Goal: Task Accomplishment & Management: Complete application form

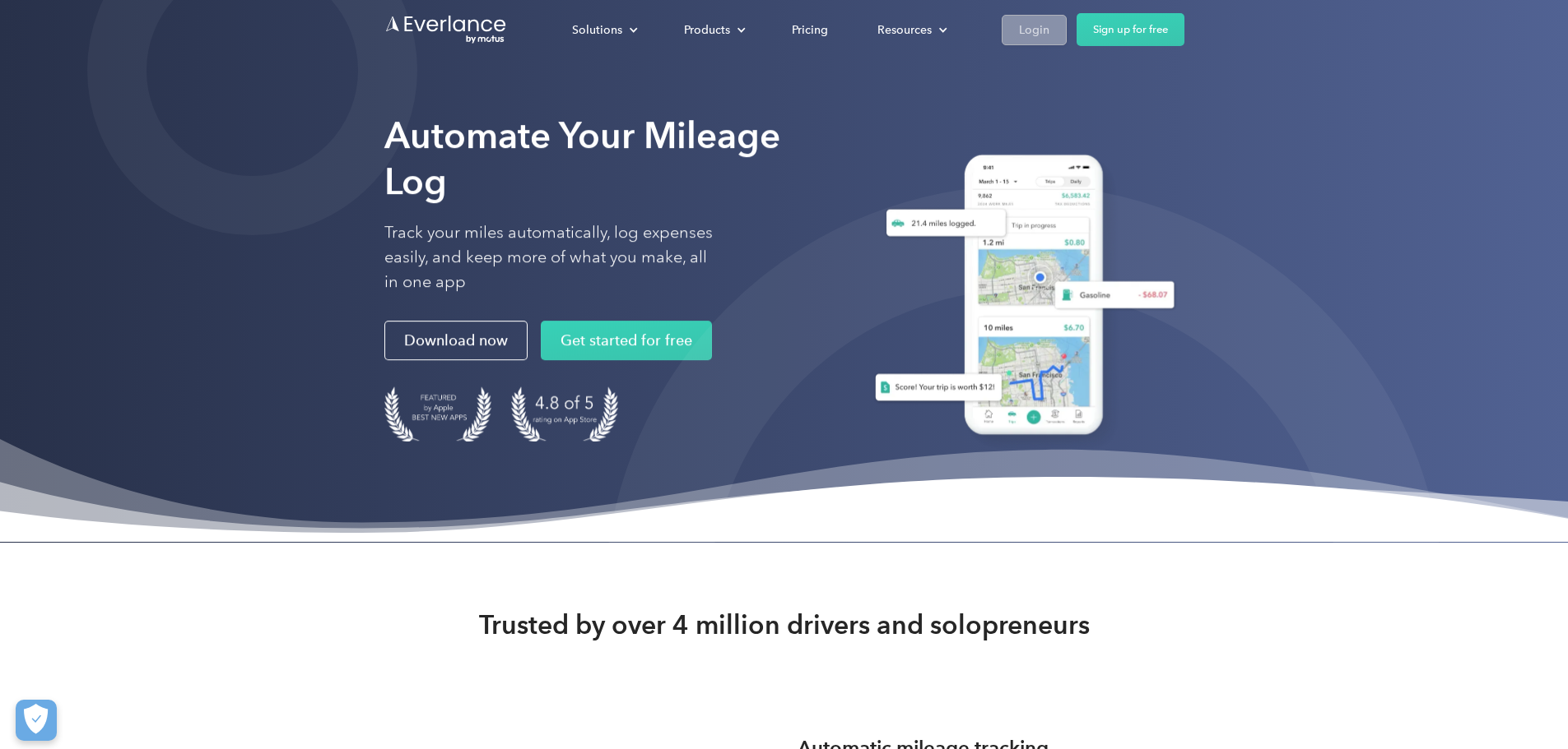
click at [1049, 20] on div "Login" at bounding box center [1034, 30] width 31 height 21
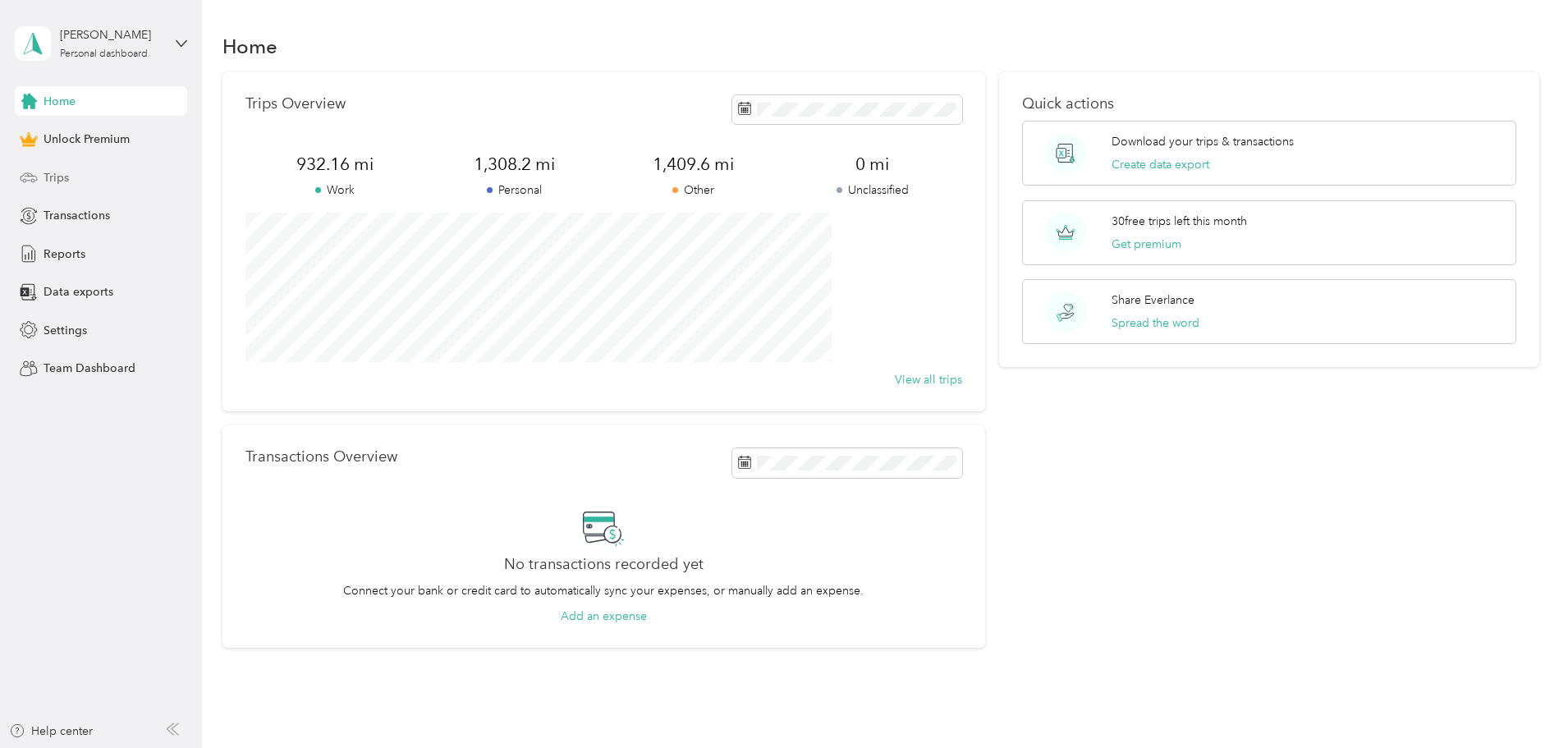
click at [87, 184] on div "Trips" at bounding box center [101, 178] width 172 height 30
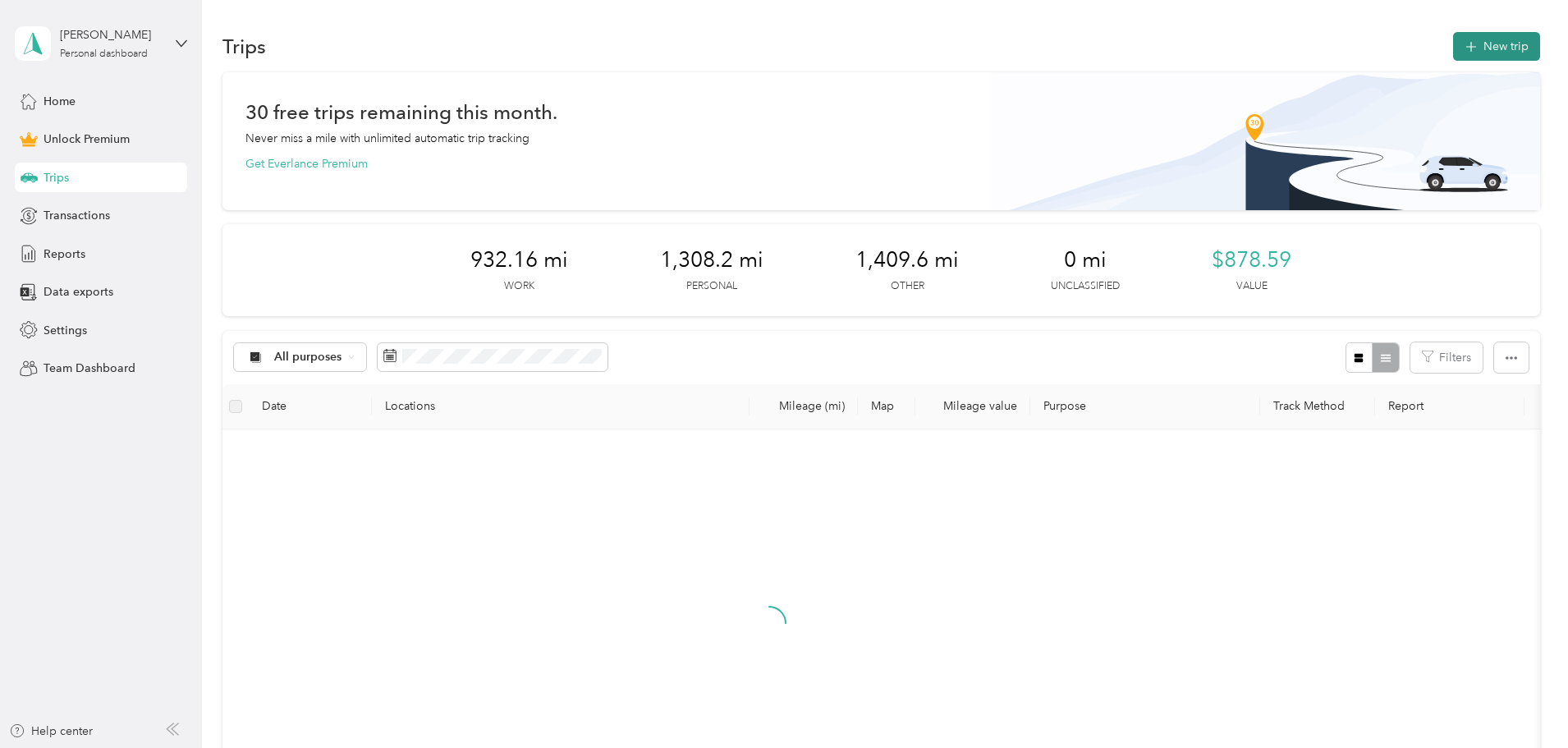
click at [1453, 35] on button "New trip" at bounding box center [1496, 46] width 87 height 29
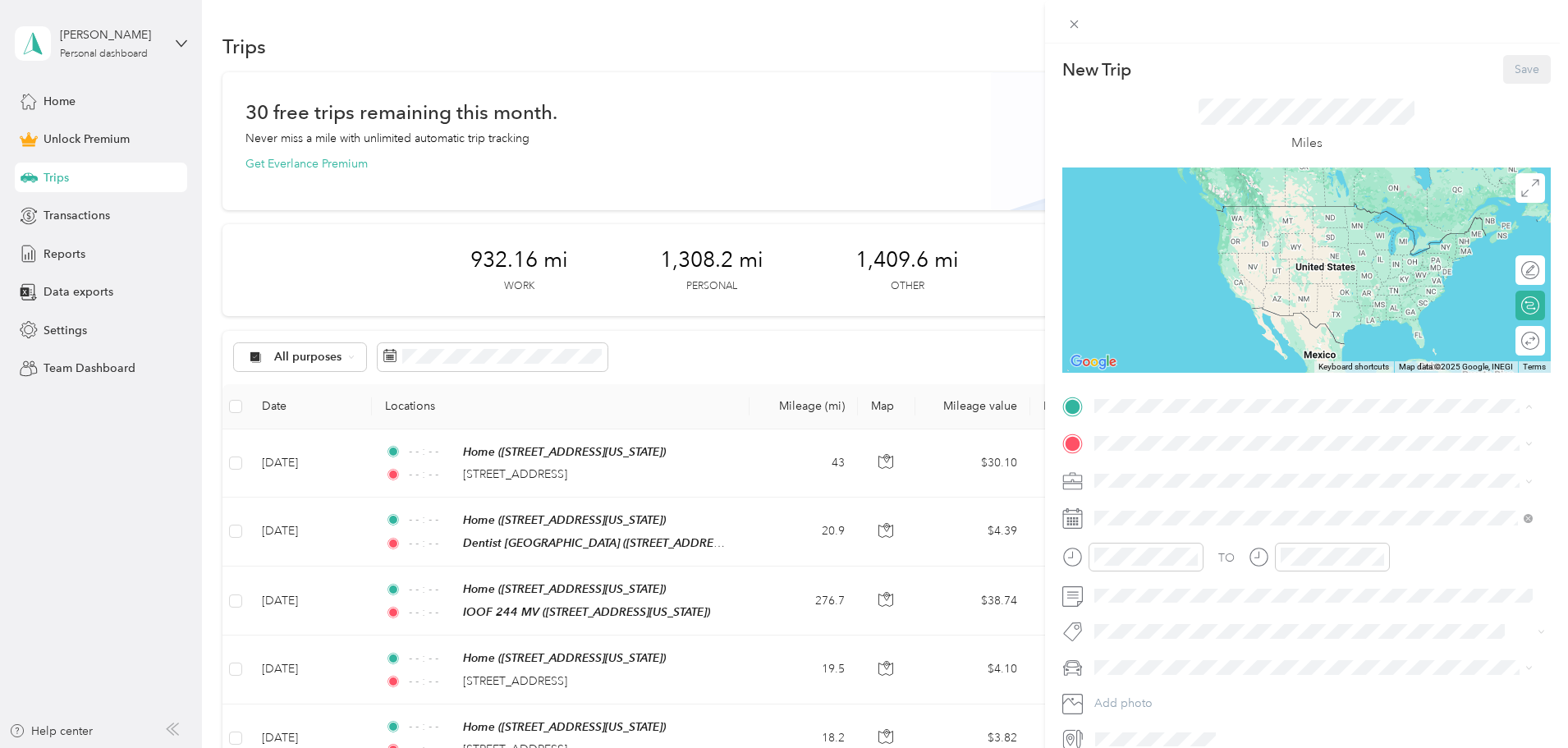
click at [1191, 566] on span "[STREET_ADDRESS][GEOGRAPHIC_DATA], [US_STATE], [GEOGRAPHIC_DATA]" at bounding box center [1272, 551] width 292 height 32
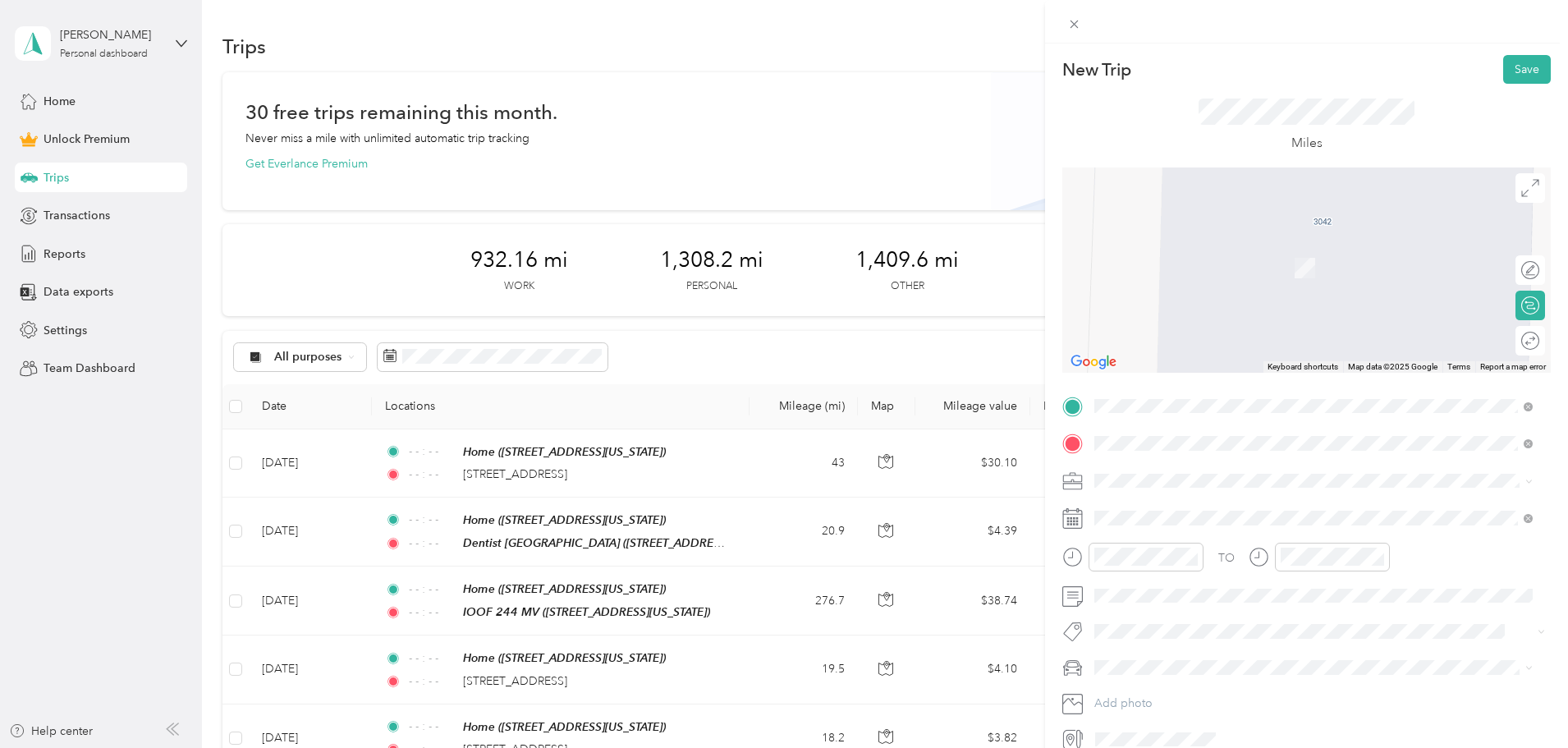
click at [1184, 510] on span "[STREET_ADDRESS][US_STATE]" at bounding box center [1208, 503] width 164 height 15
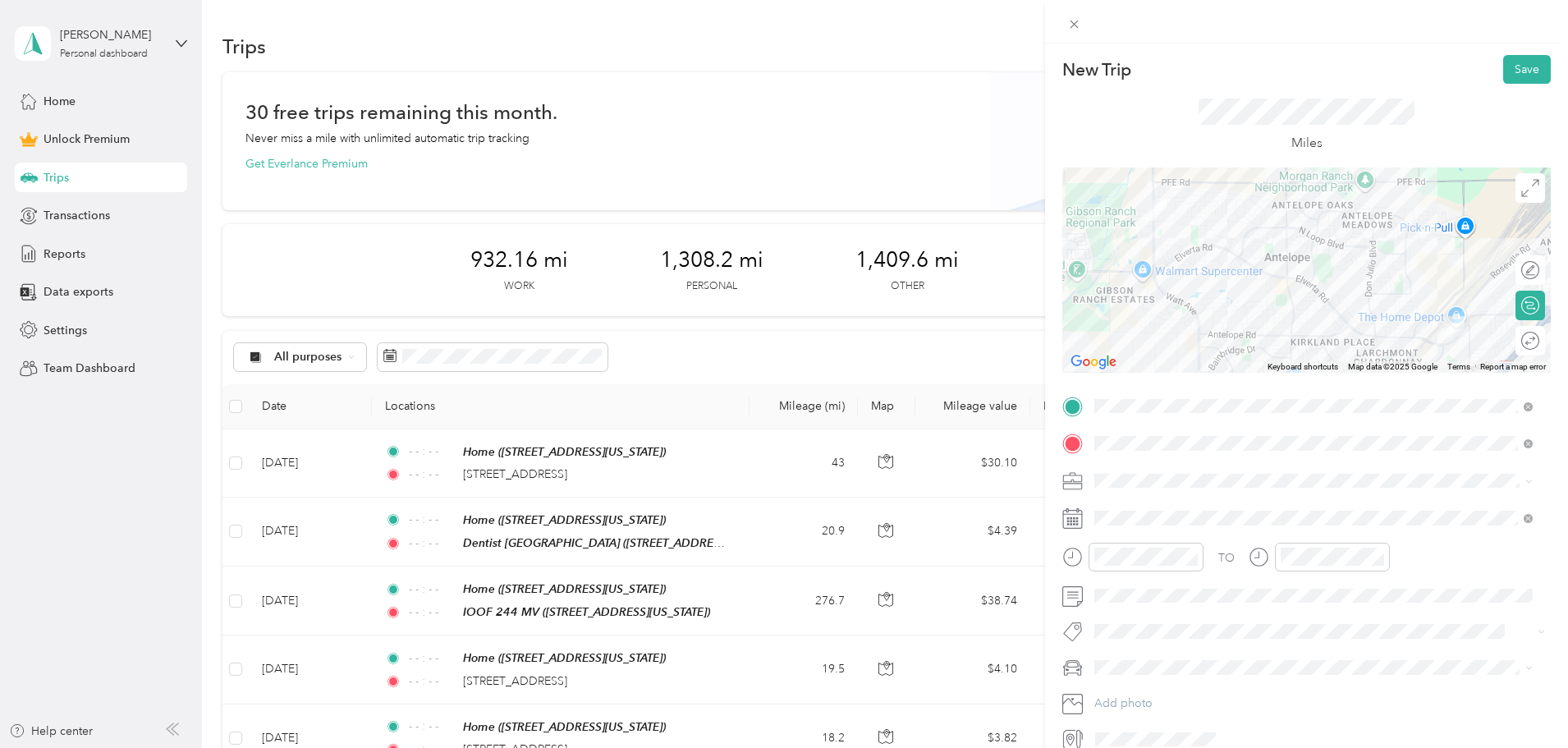
click at [1539, 337] on div "Round trip" at bounding box center [1539, 341] width 0 height 18
click at [1516, 340] on div at bounding box center [1521, 341] width 34 height 18
click at [1201, 556] on div at bounding box center [1145, 557] width 115 height 29
click at [1197, 557] on icon "close-circle" at bounding box center [1192, 557] width 11 height 11
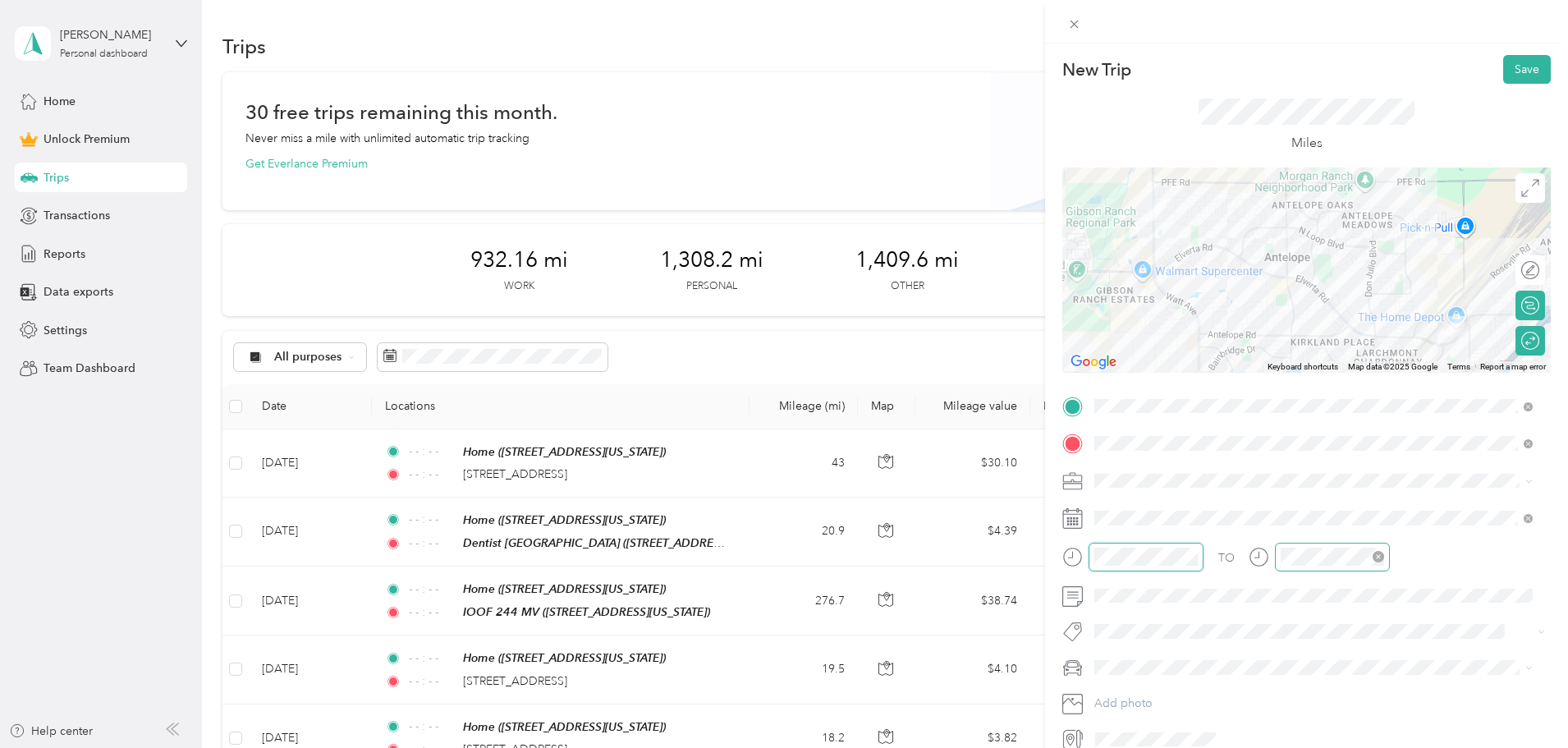
click at [1380, 559] on icon "close-circle" at bounding box center [1378, 557] width 11 height 11
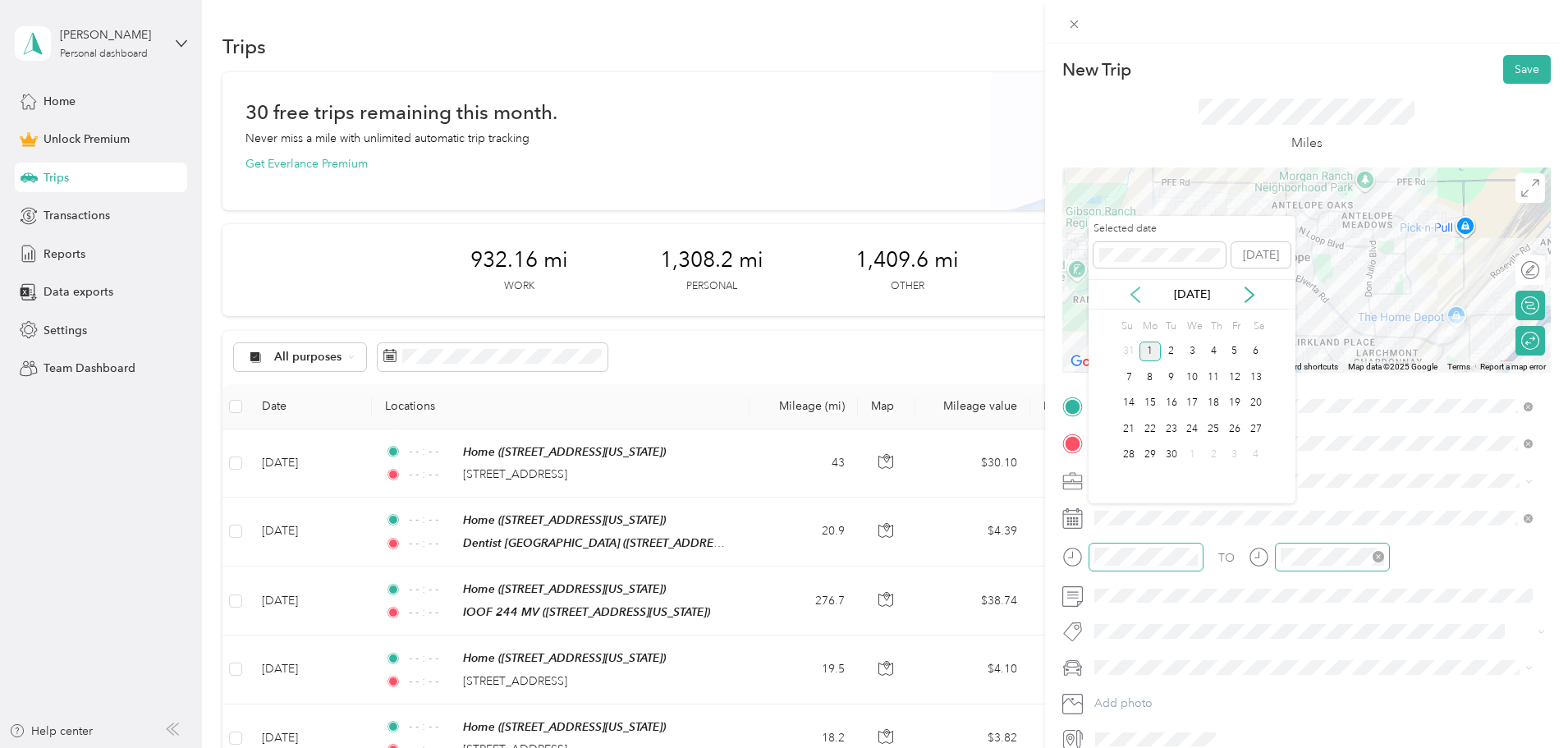
click at [1138, 299] on icon at bounding box center [1136, 295] width 17 height 17
click at [1260, 449] on div "30" at bounding box center [1256, 456] width 21 height 20
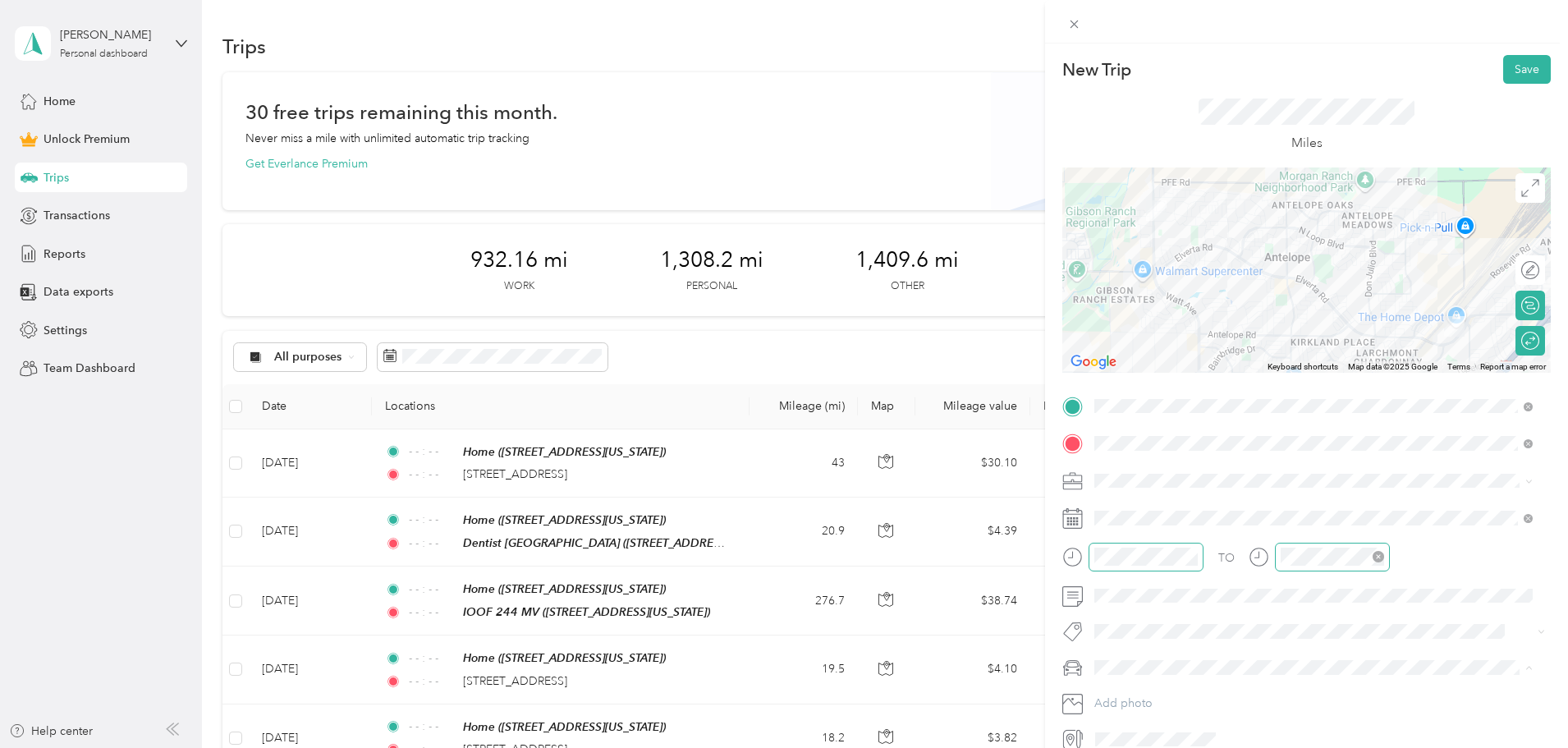
click at [1147, 645] on div "[PERSON_NAME]'s Car" at bounding box center [1313, 638] width 426 height 18
click at [1151, 584] on span "[PERSON_NAME]'s Car" at bounding box center [1160, 580] width 121 height 14
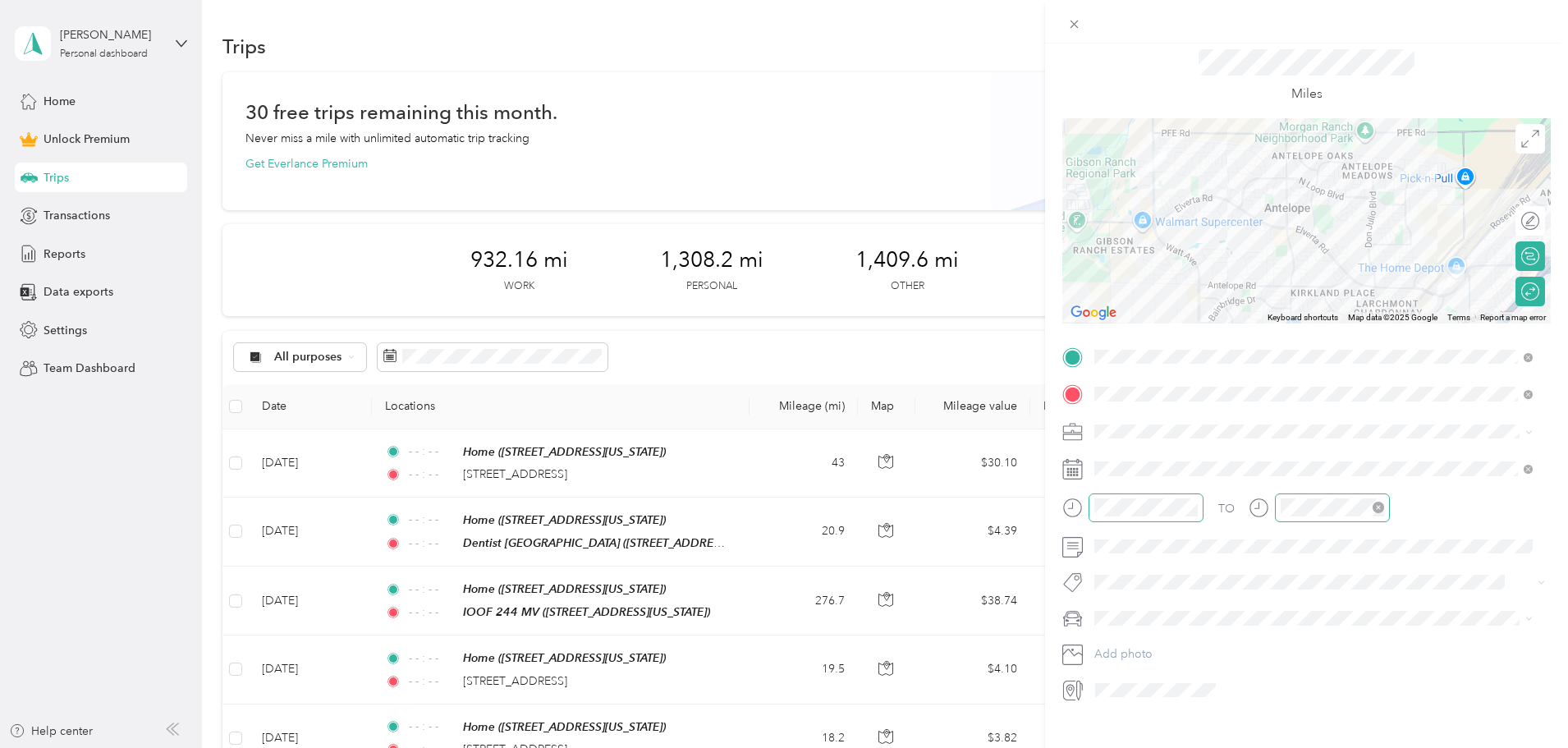
scroll to position [0, 0]
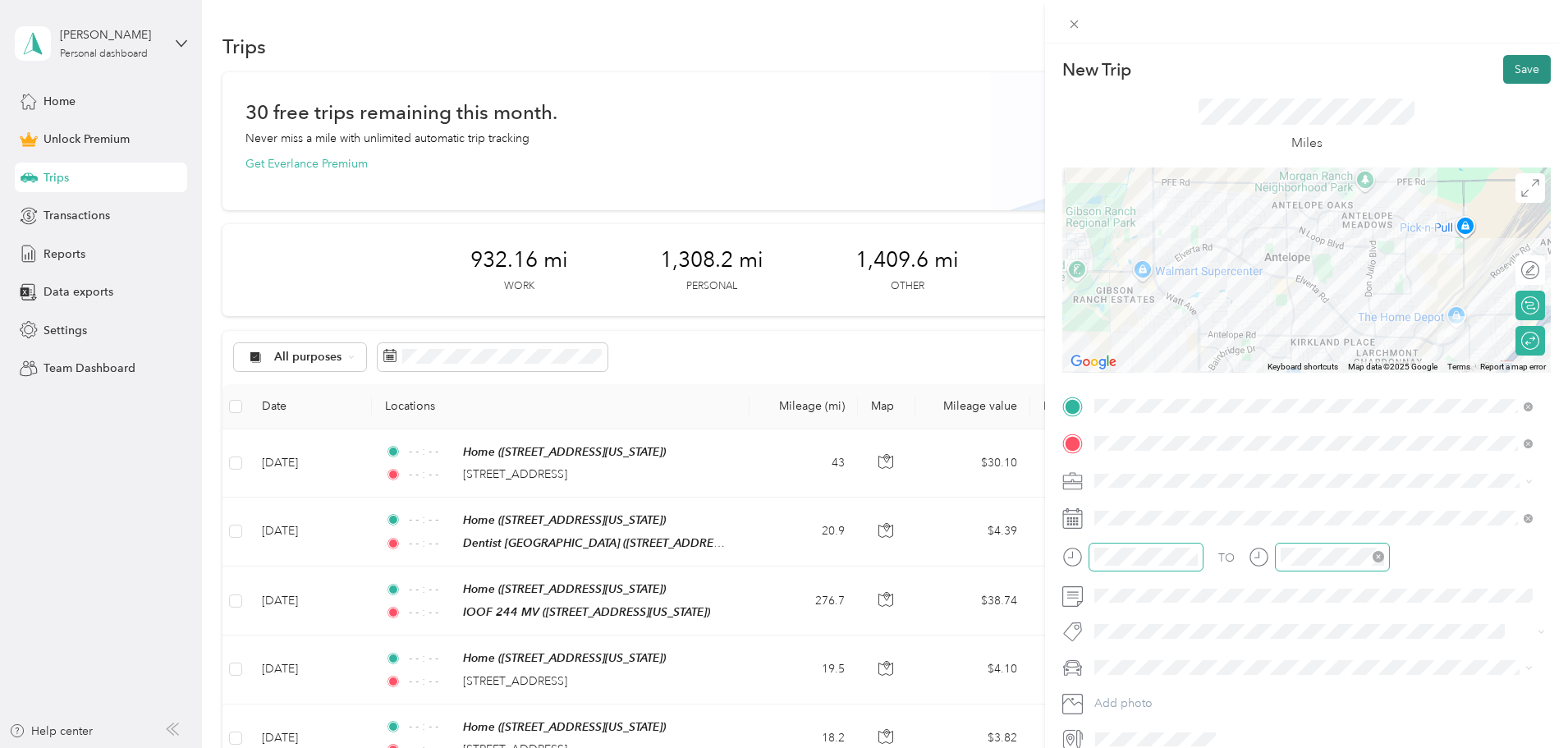
click at [1514, 76] on button "Save" at bounding box center [1526, 69] width 47 height 29
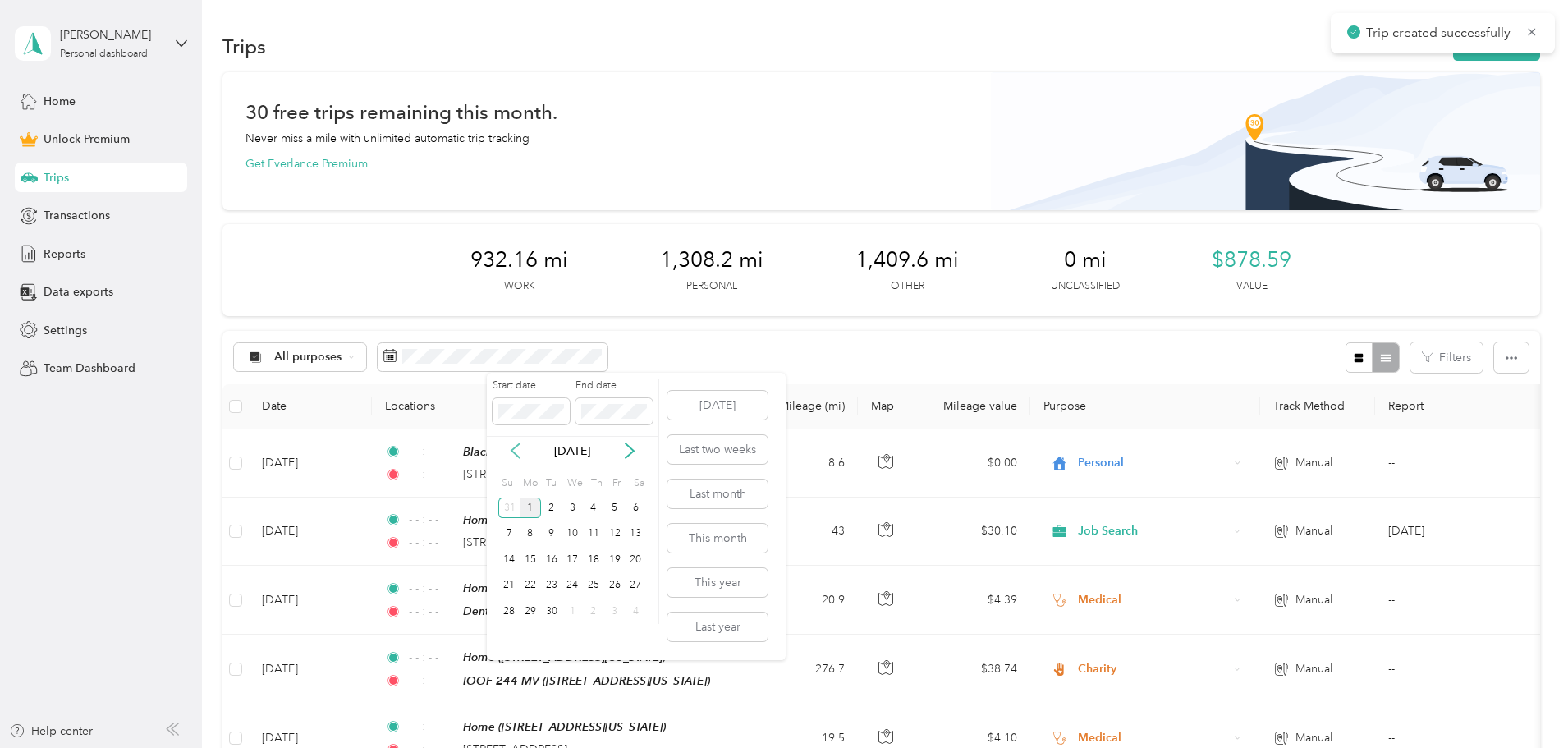
click at [517, 449] on icon at bounding box center [516, 451] width 17 height 17
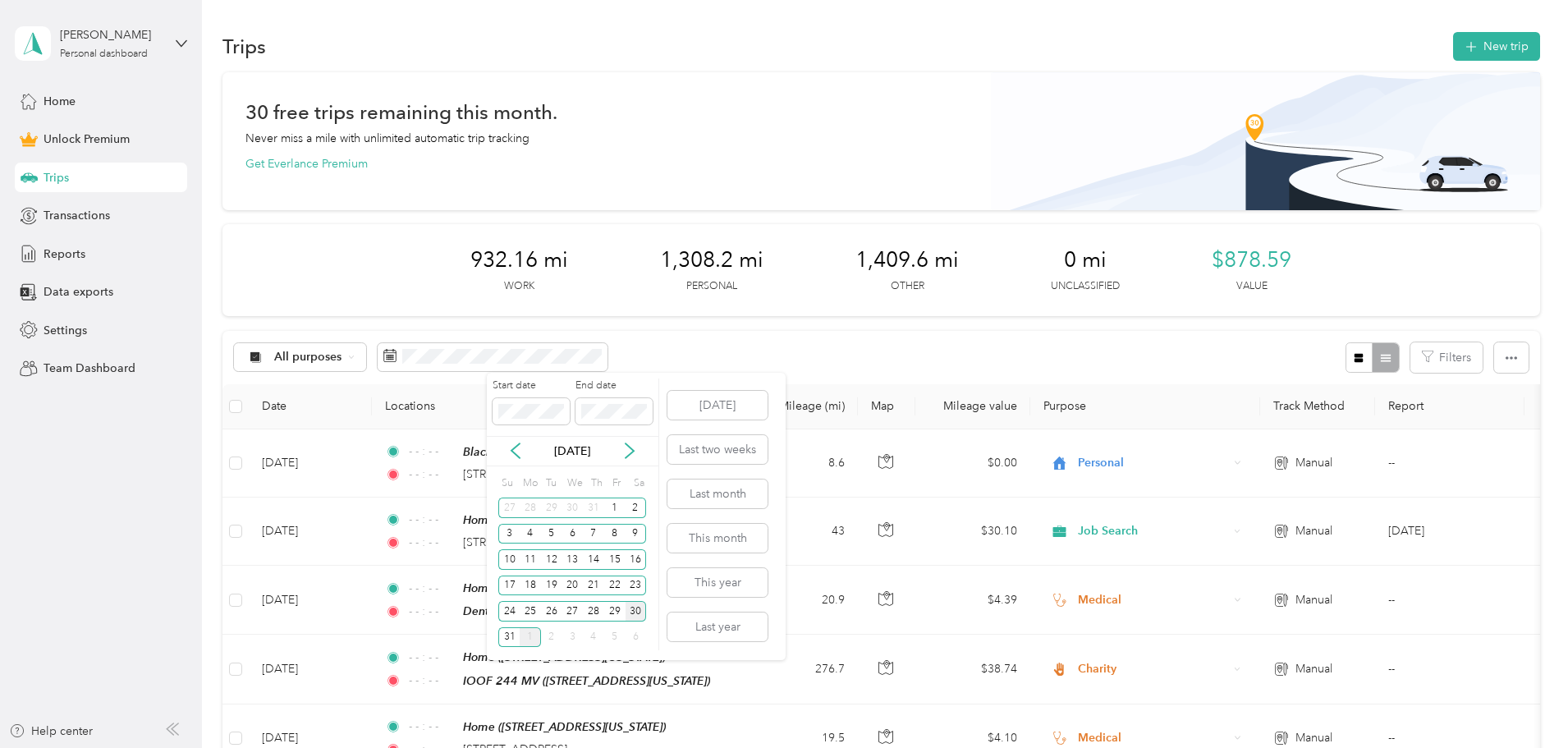
click at [641, 613] on div "30" at bounding box center [636, 611] width 21 height 20
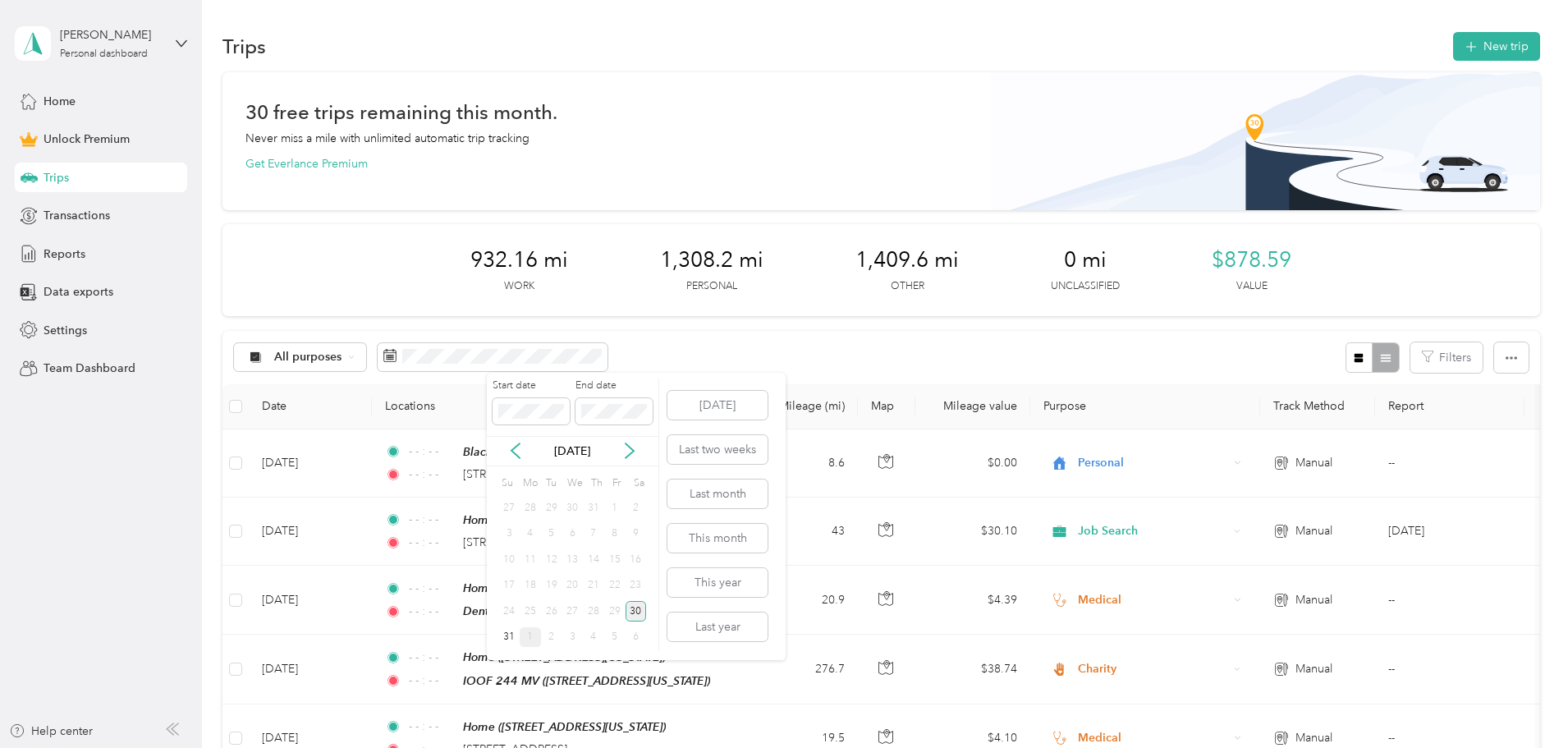
click at [641, 613] on div "30" at bounding box center [636, 611] width 21 height 20
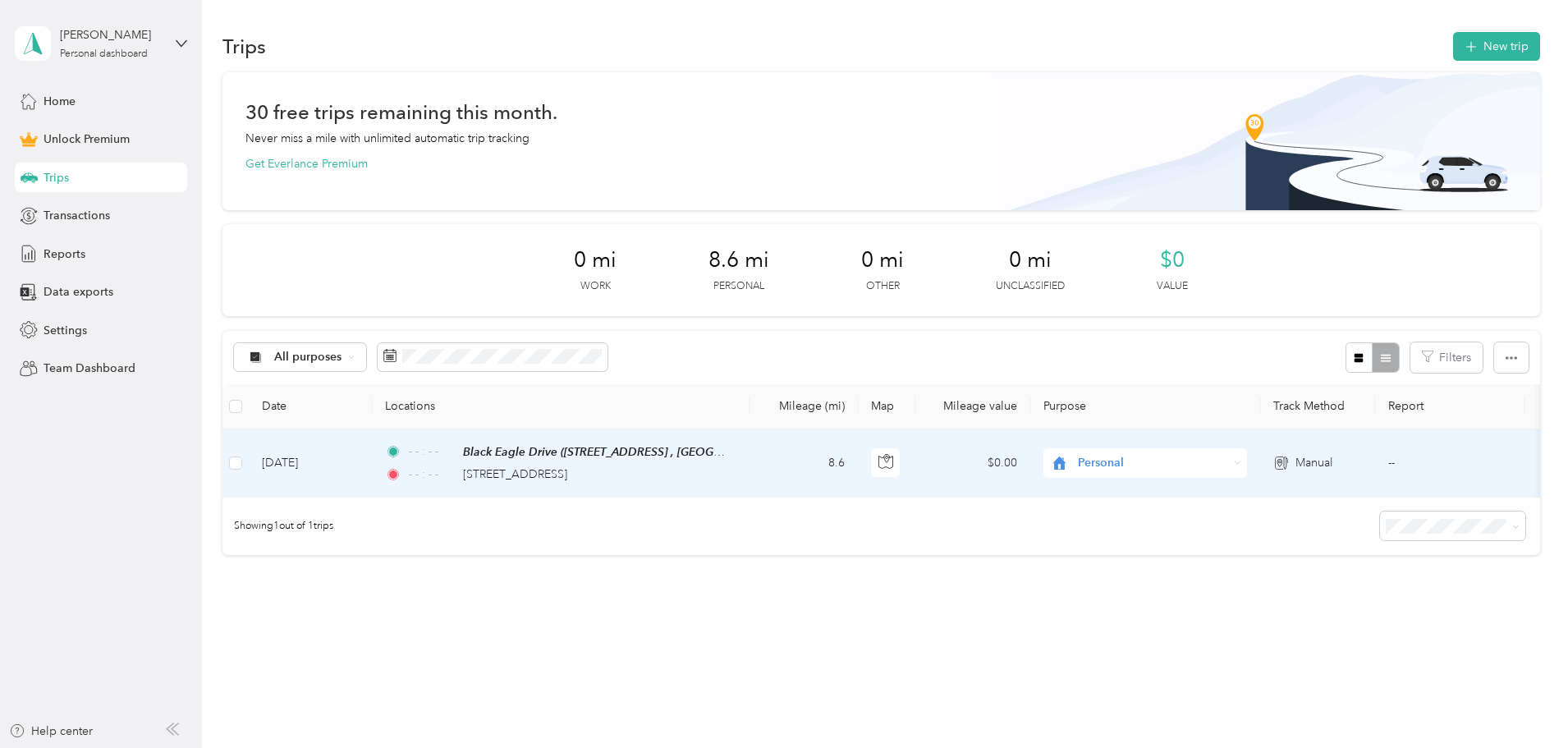
click at [1190, 471] on div "Personal" at bounding box center [1145, 463] width 204 height 30
click at [1225, 577] on span "Real Estate" at bounding box center [1269, 579] width 152 height 18
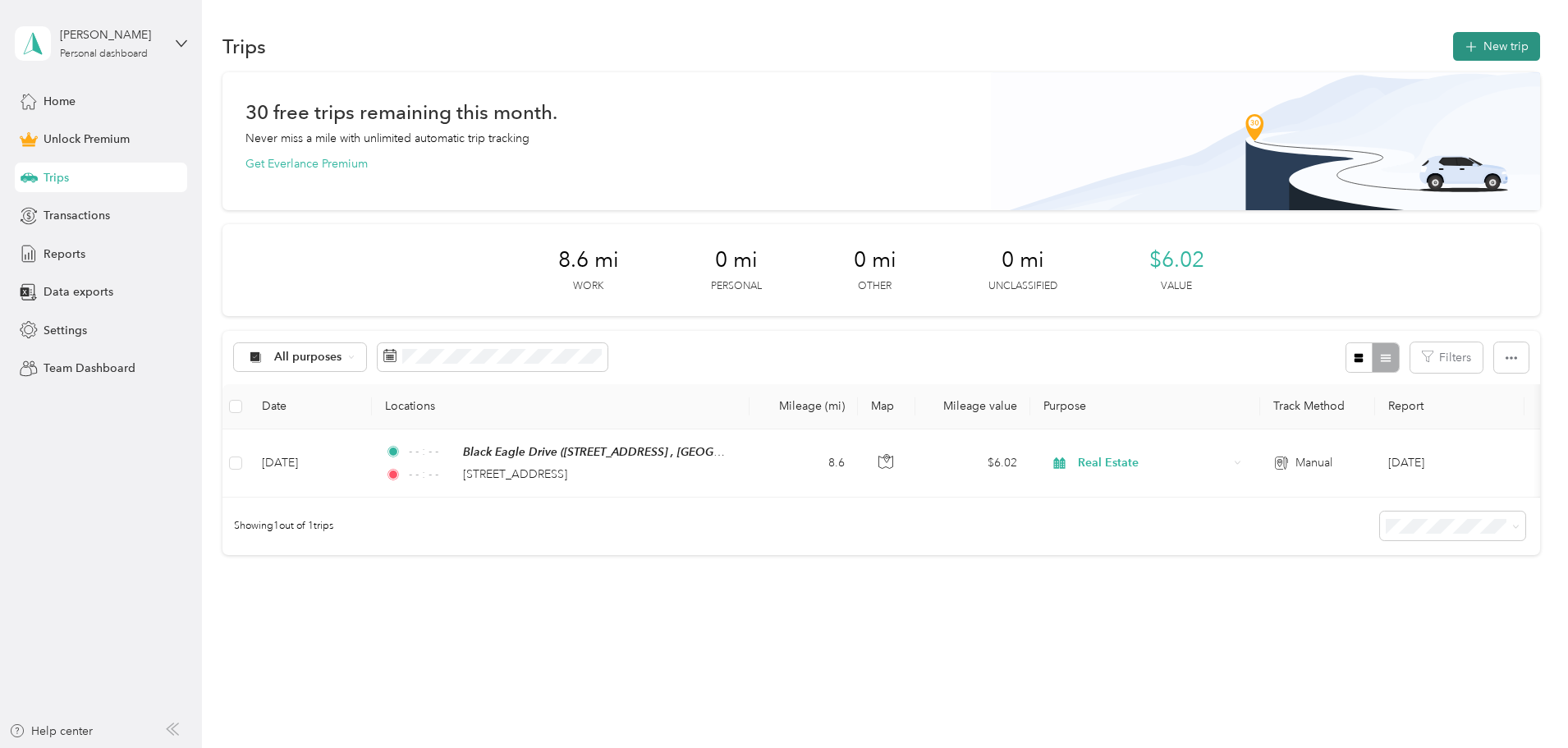
click at [1453, 38] on button "New trip" at bounding box center [1496, 46] width 87 height 29
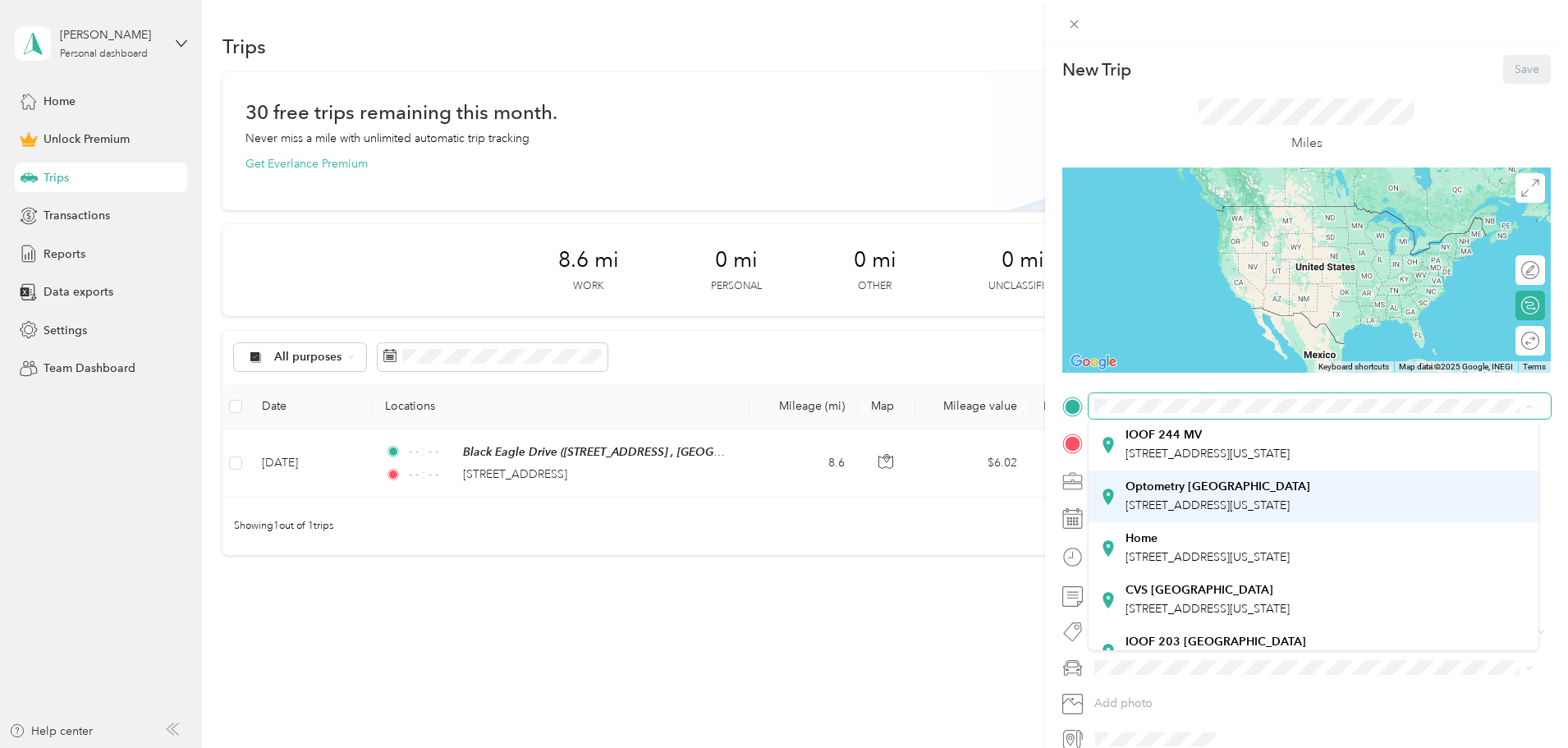
scroll to position [164, 0]
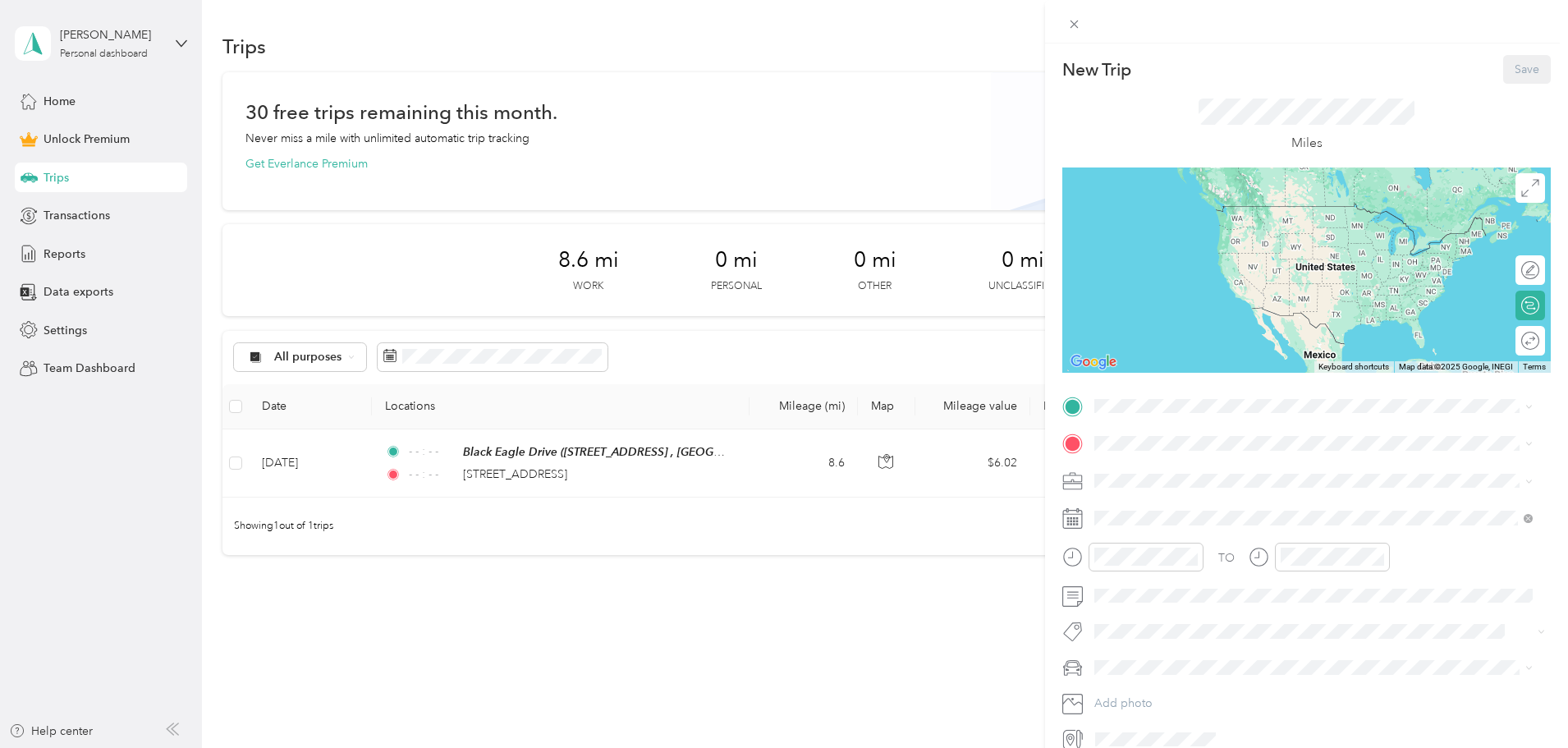
click at [1195, 552] on span "[STREET_ADDRESS][US_STATE]" at bounding box center [1208, 545] width 164 height 14
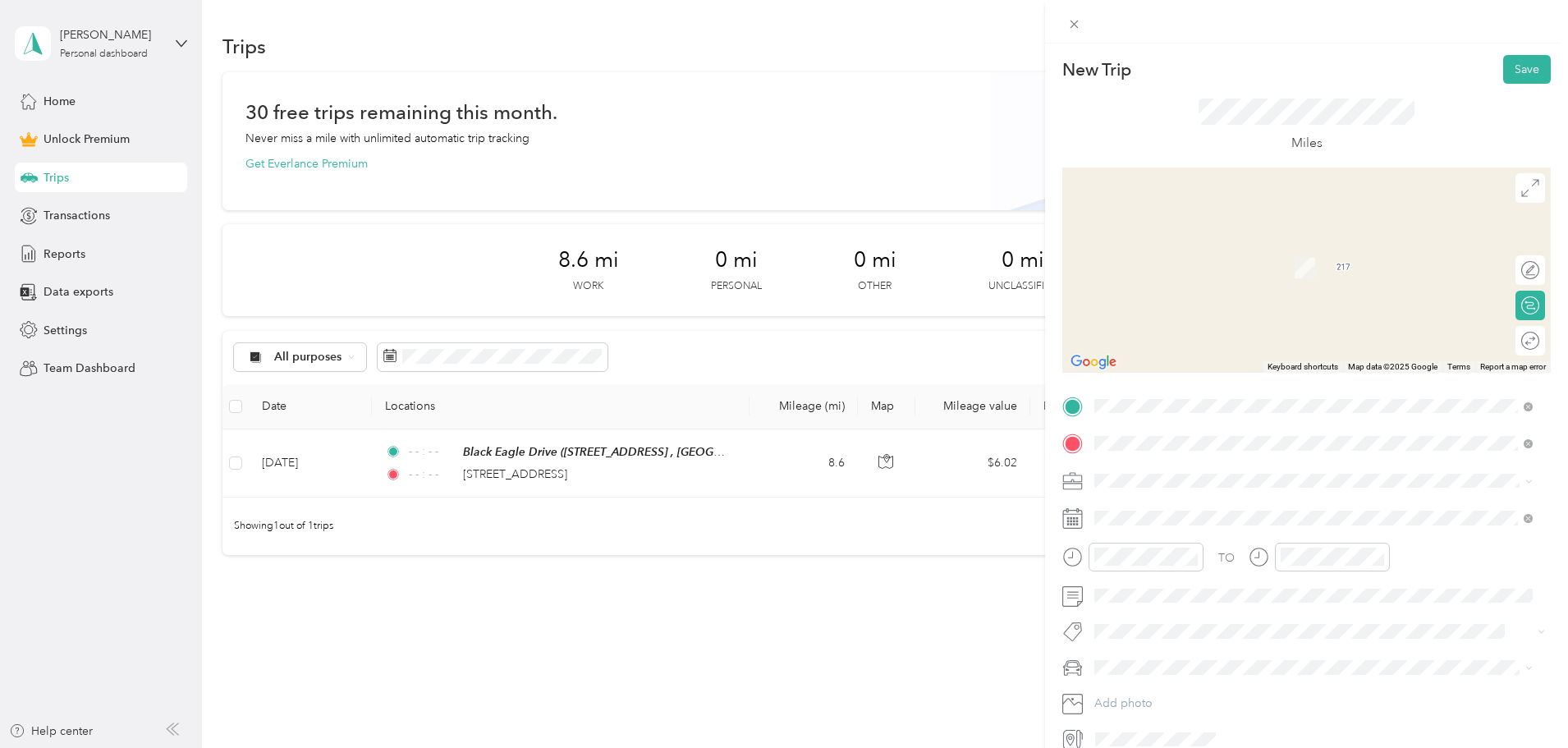
click at [1210, 520] on span "[STREET_ADDRESS][US_STATE]" at bounding box center [1208, 526] width 164 height 14
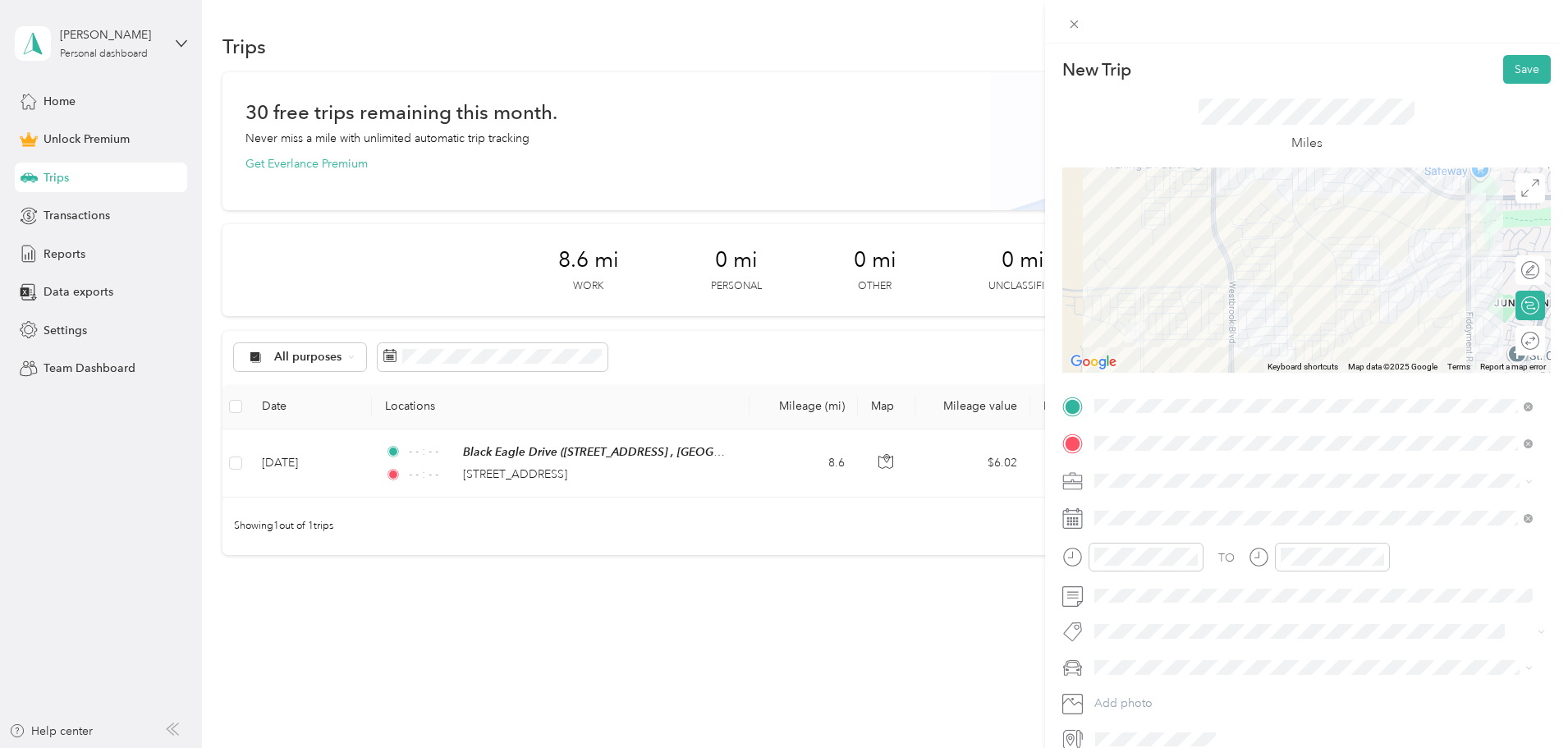
click at [1523, 344] on icon at bounding box center [1530, 340] width 18 height 18
click at [1509, 346] on div at bounding box center [1521, 341] width 34 height 18
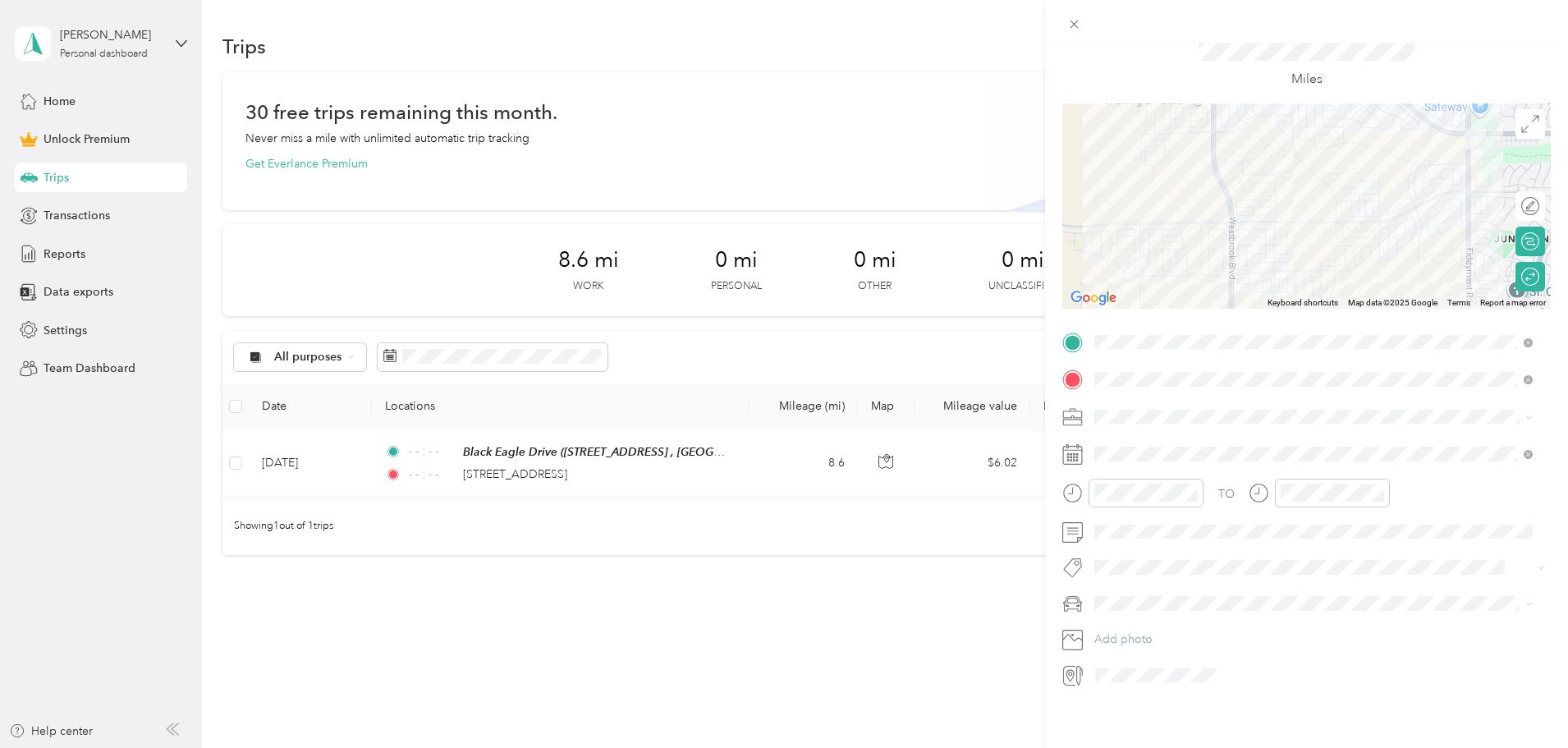
scroll to position [76, 0]
click at [1190, 487] on icon "close-circle" at bounding box center [1192, 493] width 11 height 11
click at [1379, 487] on icon "close-circle" at bounding box center [1378, 493] width 11 height 11
click at [1161, 637] on div "Medical" at bounding box center [1313, 634] width 426 height 18
click at [1139, 534] on icon at bounding box center [1136, 535] width 17 height 17
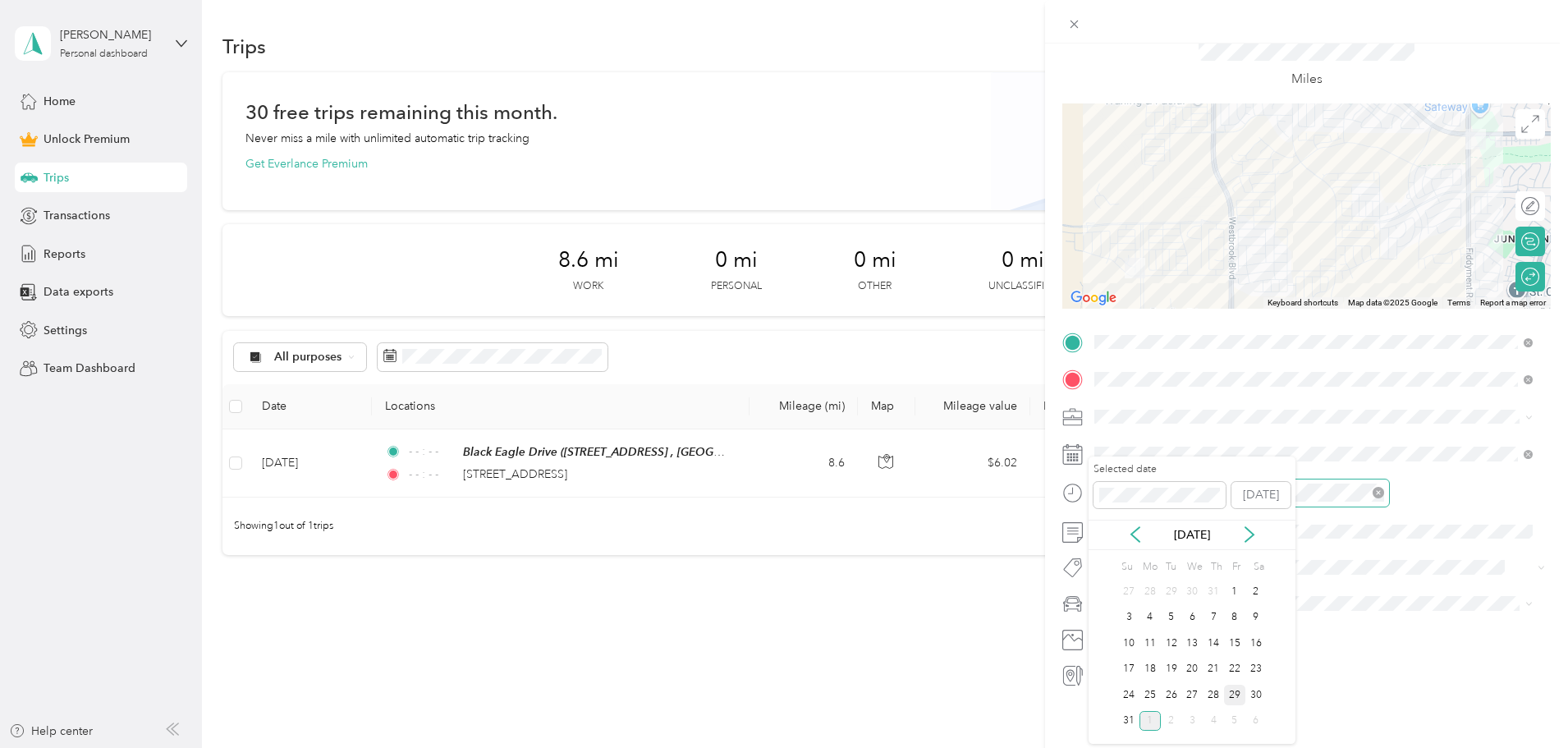
click at [1237, 694] on div "29" at bounding box center [1235, 695] width 21 height 20
click at [1152, 678] on span "[PERSON_NAME]'s Car" at bounding box center [1160, 677] width 121 height 14
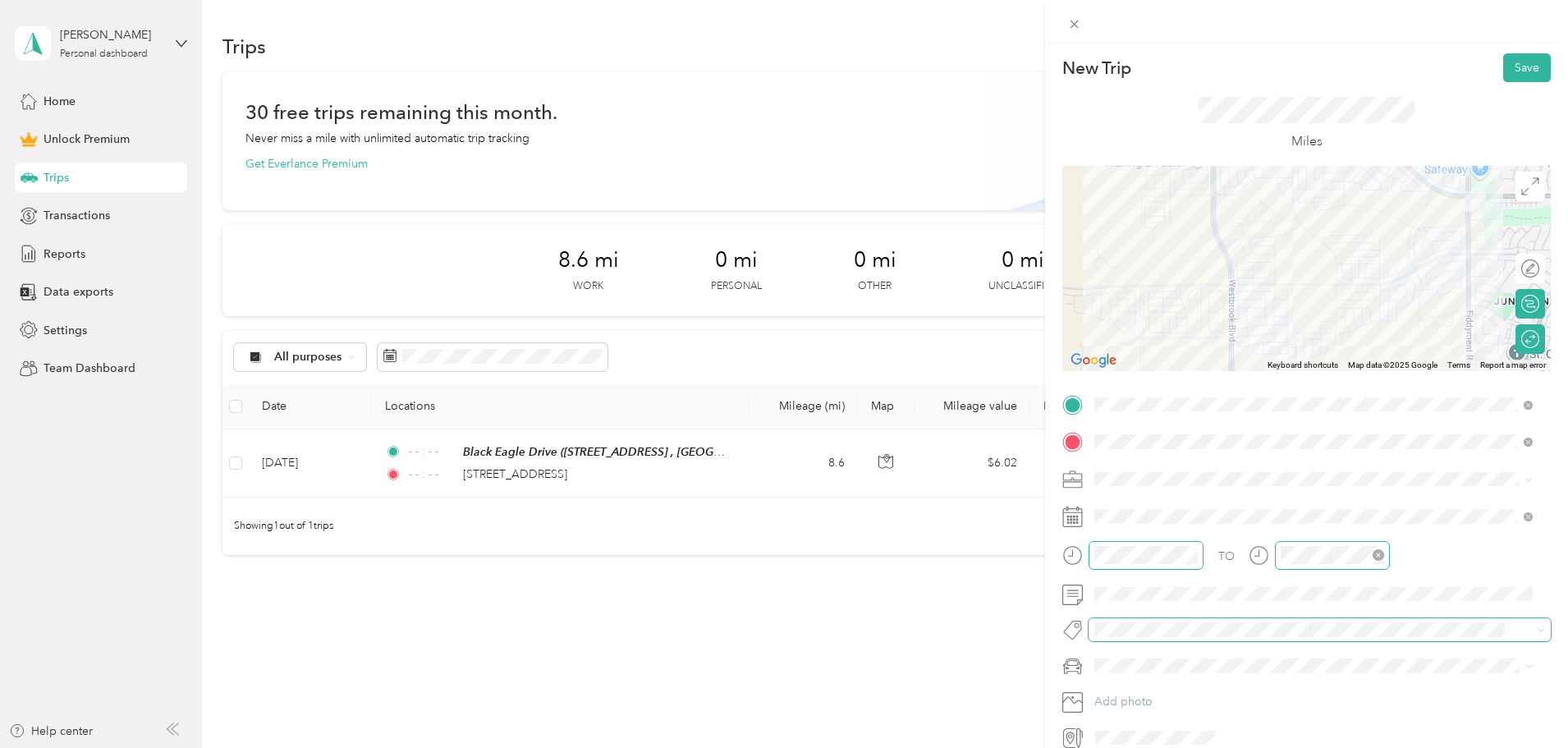
scroll to position [0, 0]
click at [1517, 68] on button "Save" at bounding box center [1526, 69] width 47 height 29
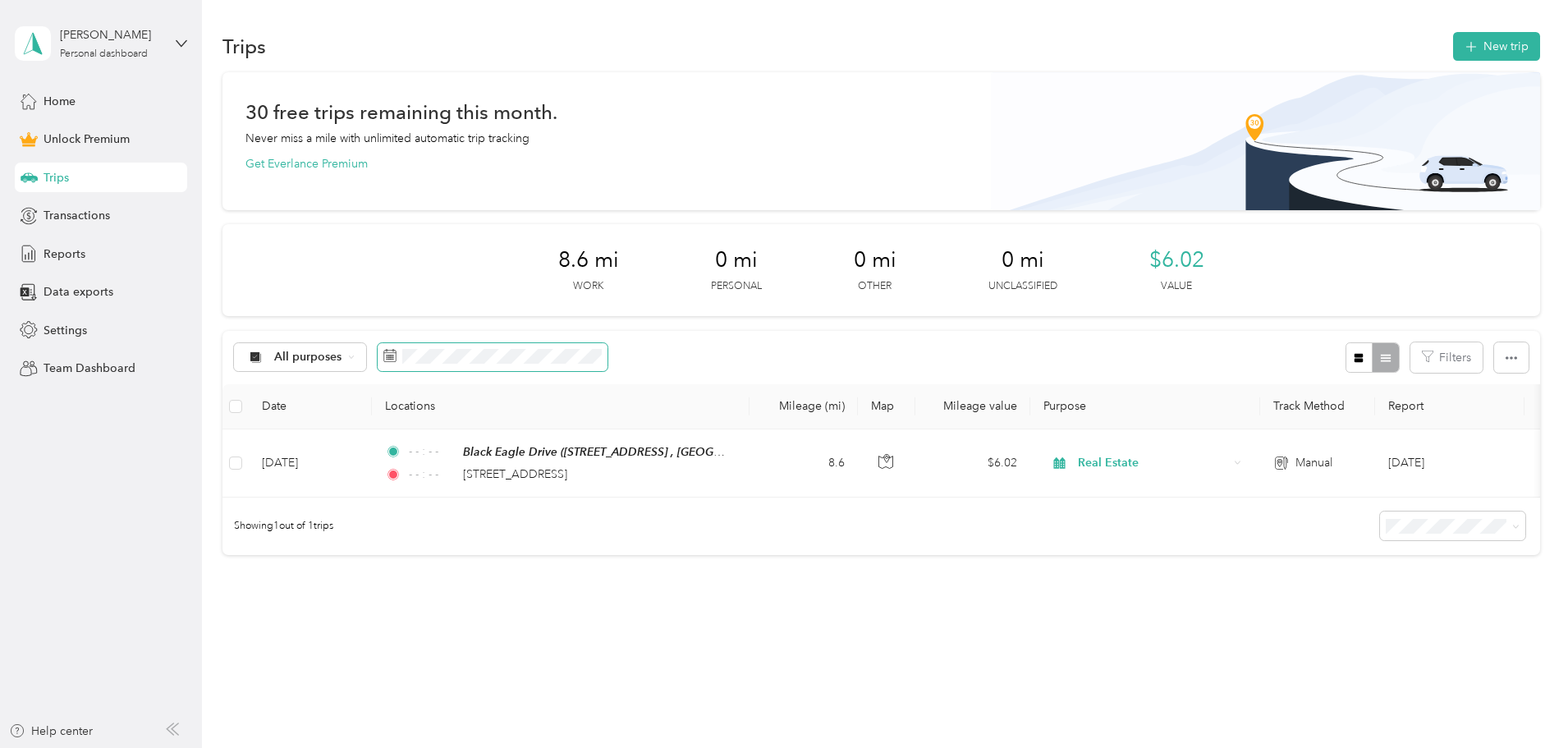
click at [587, 365] on span at bounding box center [493, 358] width 230 height 28
click at [613, 610] on div "29" at bounding box center [615, 611] width 21 height 20
